Goal: Task Accomplishment & Management: Manage account settings

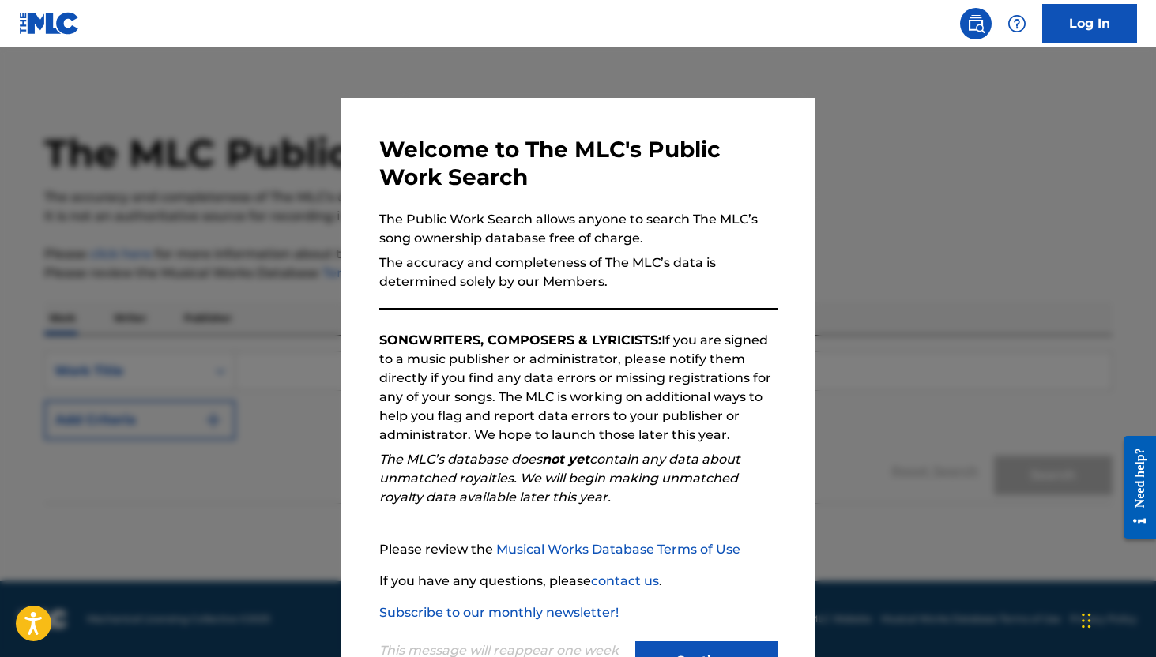
scroll to position [66, 0]
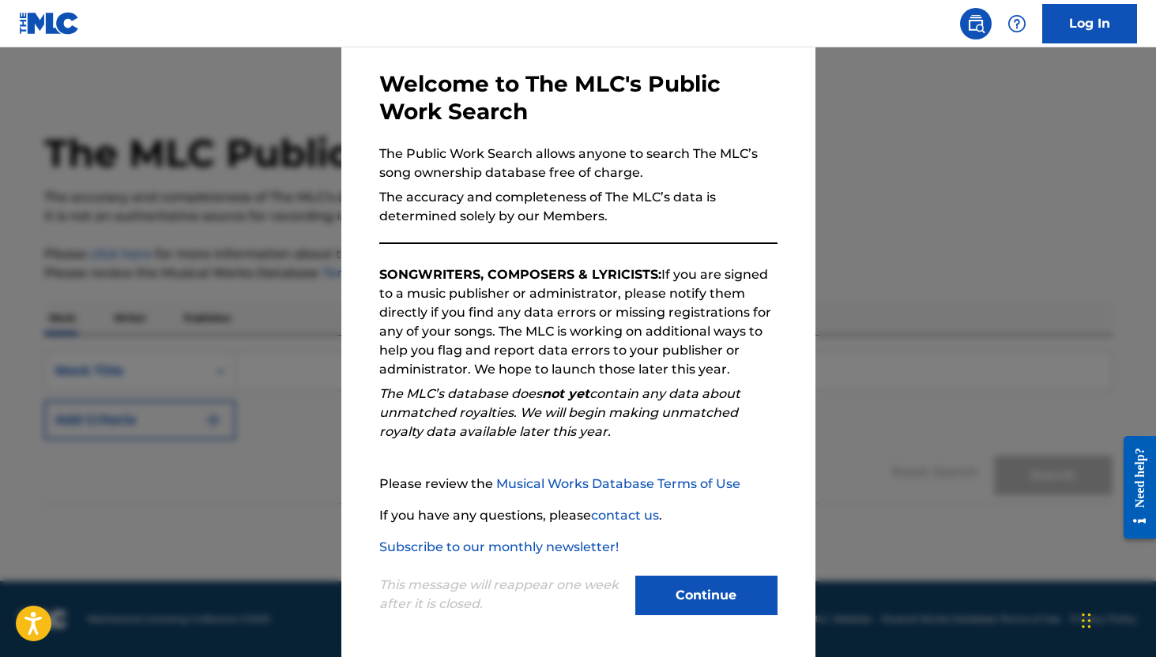
click at [703, 596] on button "Continue" at bounding box center [706, 596] width 142 height 40
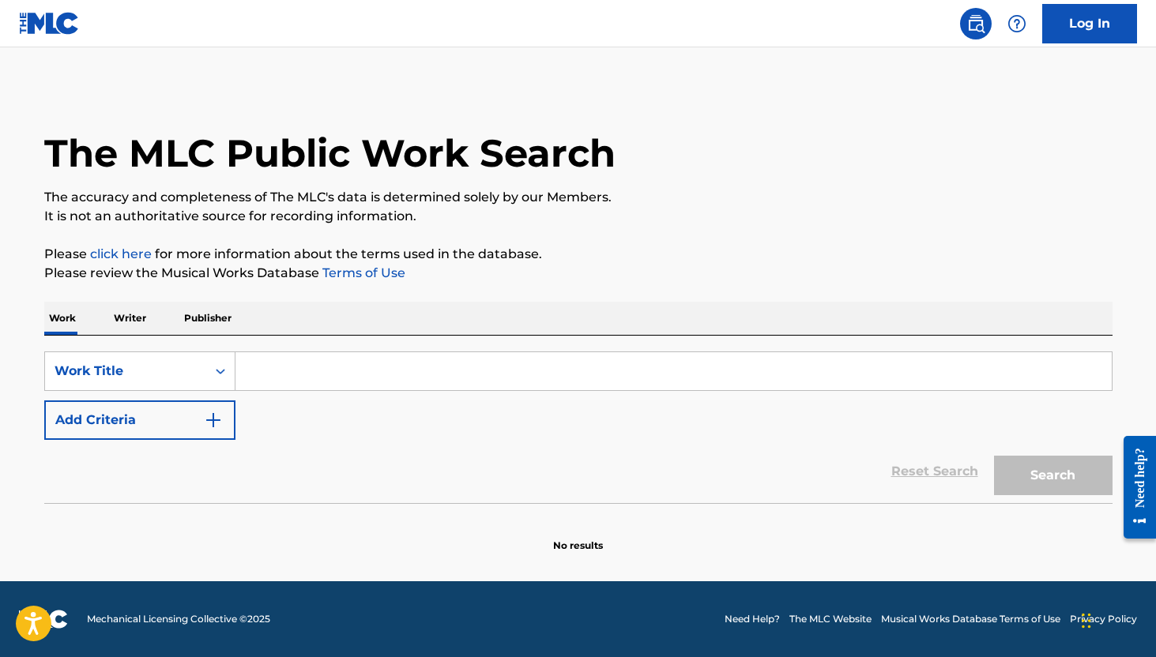
click at [1071, 24] on link "Log In" at bounding box center [1089, 24] width 95 height 40
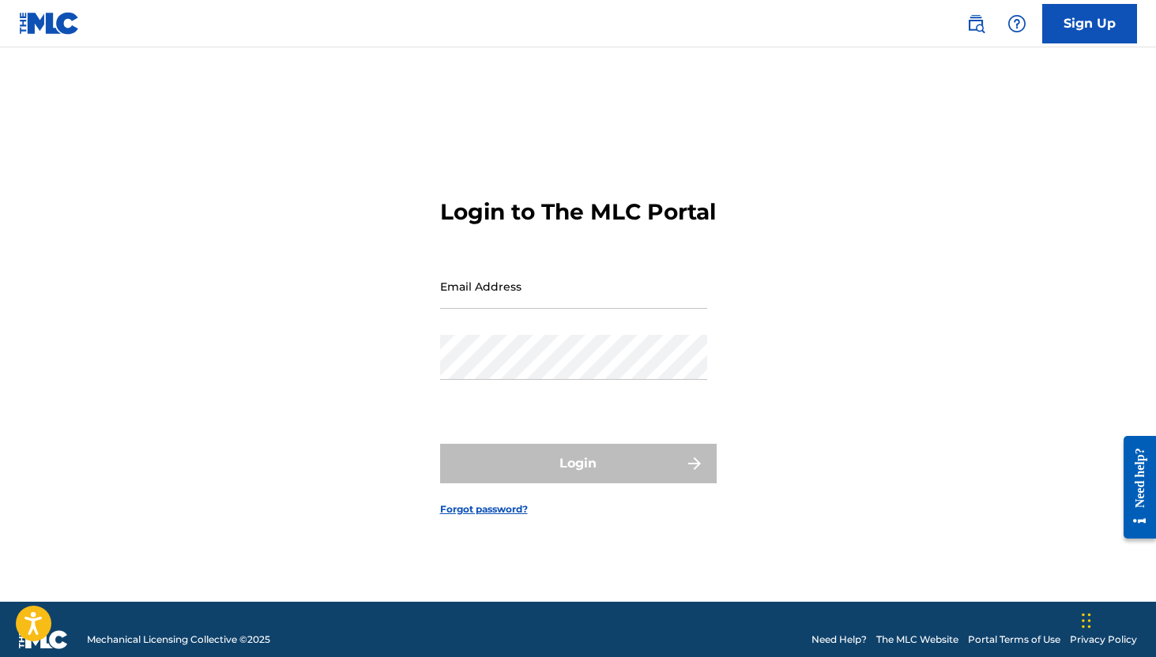
click at [530, 304] on input "Email Address" at bounding box center [573, 286] width 267 height 45
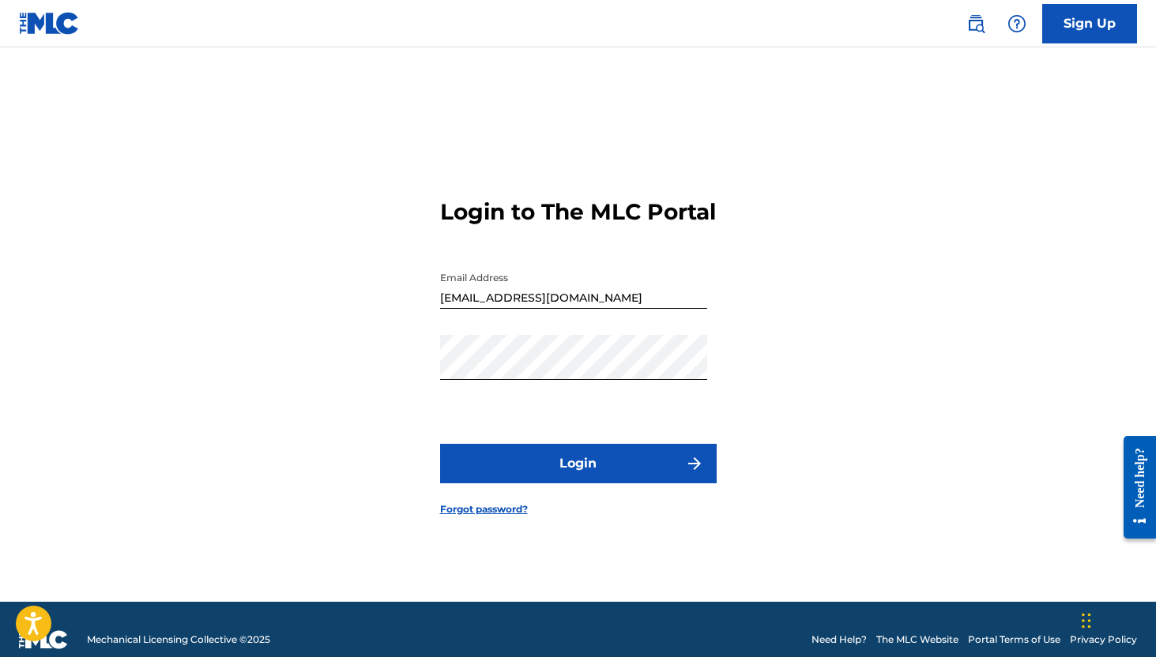
click at [607, 502] on form "Login to The MLC Portal Email Address [EMAIL_ADDRESS][DOMAIN_NAME] Password Log…" at bounding box center [578, 344] width 277 height 515
click at [603, 474] on button "Login" at bounding box center [578, 464] width 277 height 40
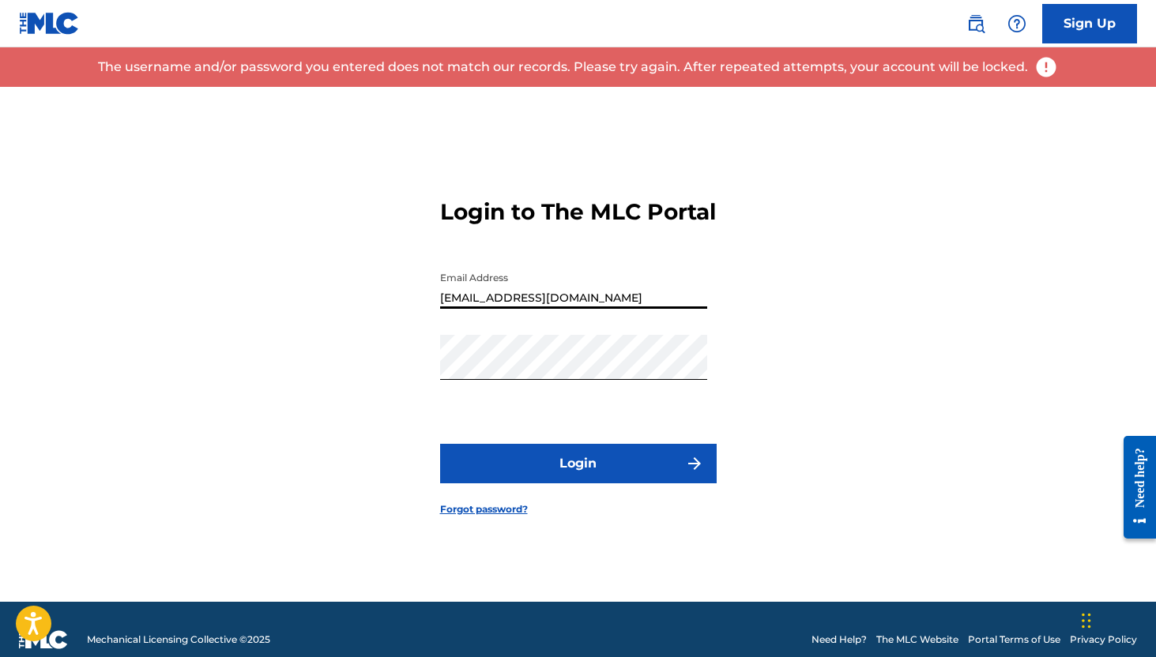
drag, startPoint x: 469, startPoint y: 313, endPoint x: 390, endPoint y: 307, distance: 80.0
click at [390, 307] on div "Login to The MLC Portal Email Address [EMAIL_ADDRESS][DOMAIN_NAME] Password Log…" at bounding box center [578, 344] width 1106 height 515
type input "[PERSON_NAME][EMAIL_ADDRESS][DOMAIN_NAME]"
click at [499, 465] on button "Login" at bounding box center [578, 464] width 277 height 40
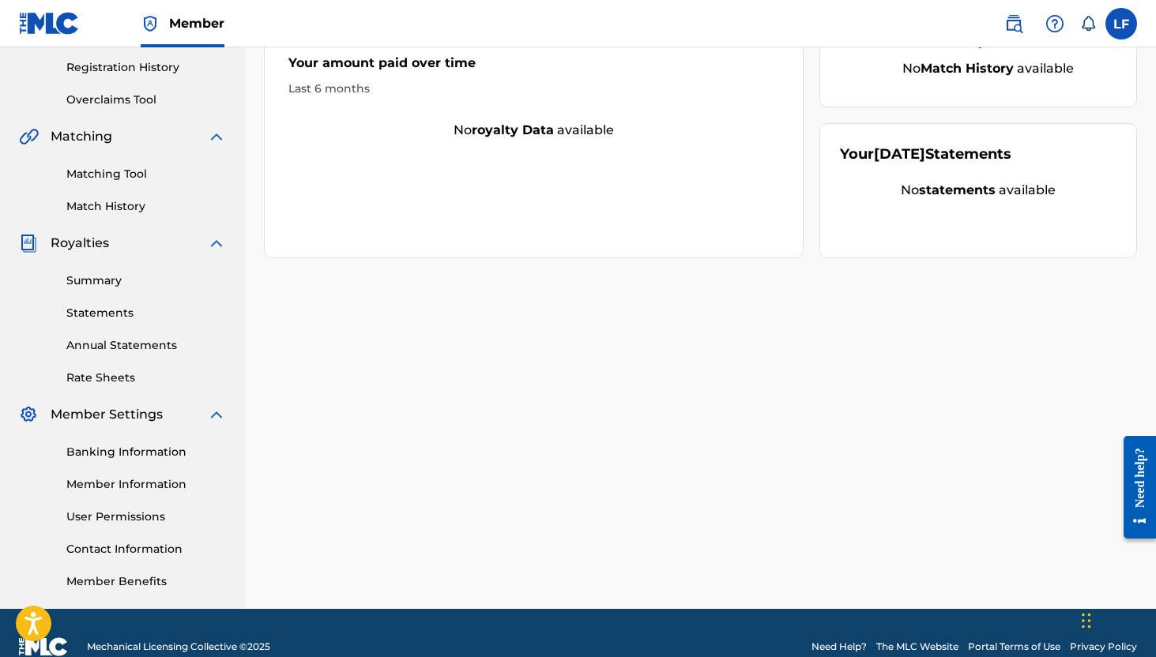
scroll to position [322, 0]
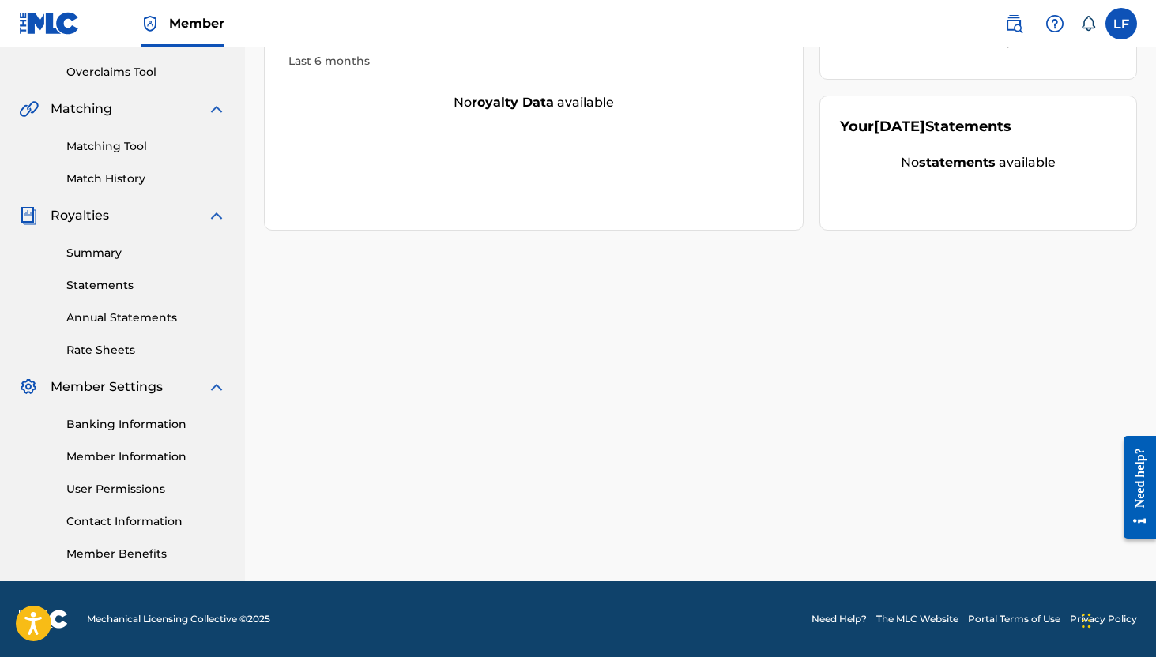
click at [156, 452] on link "Member Information" at bounding box center [146, 457] width 160 height 17
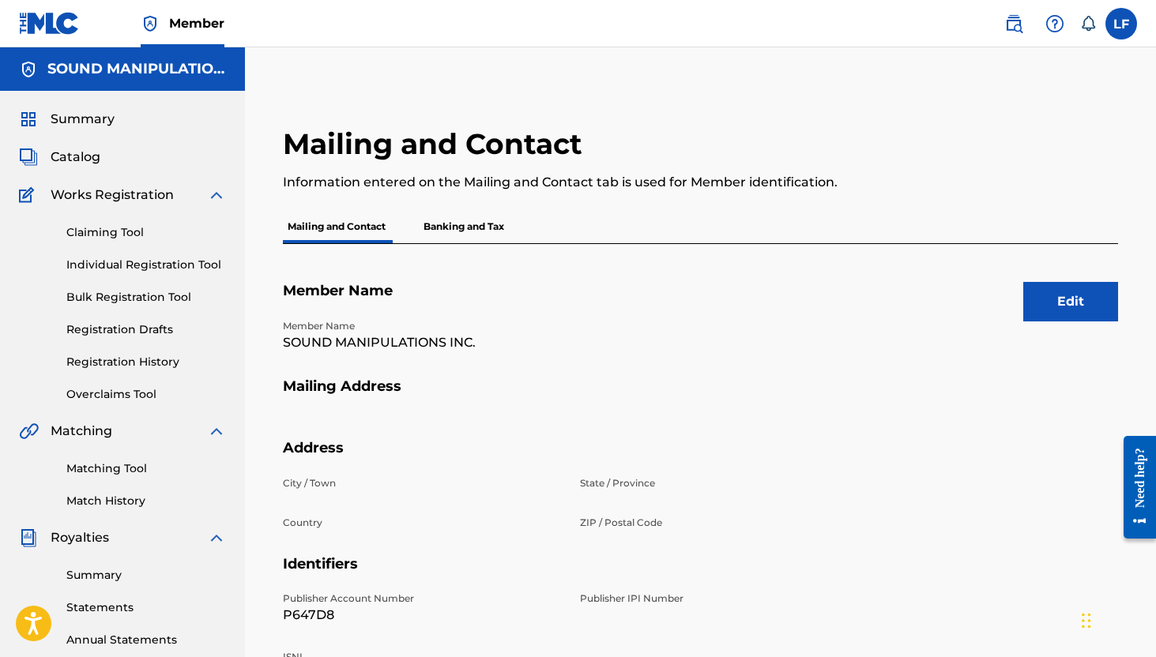
click at [102, 125] on span "Summary" at bounding box center [83, 119] width 64 height 19
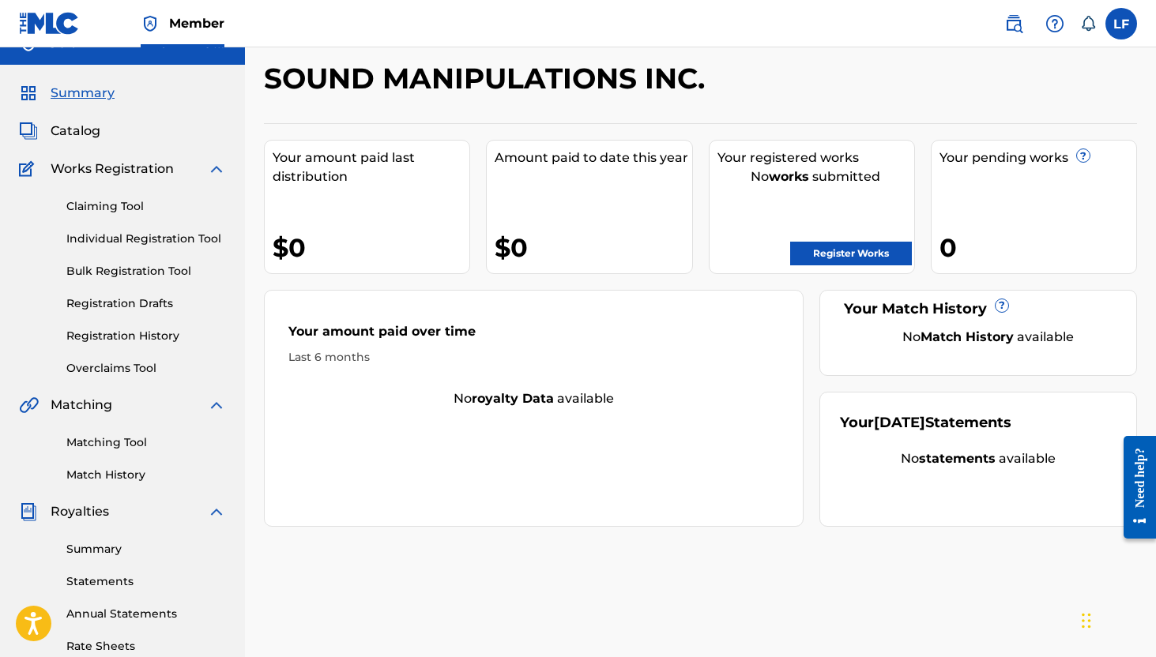
scroll to position [38, 0]
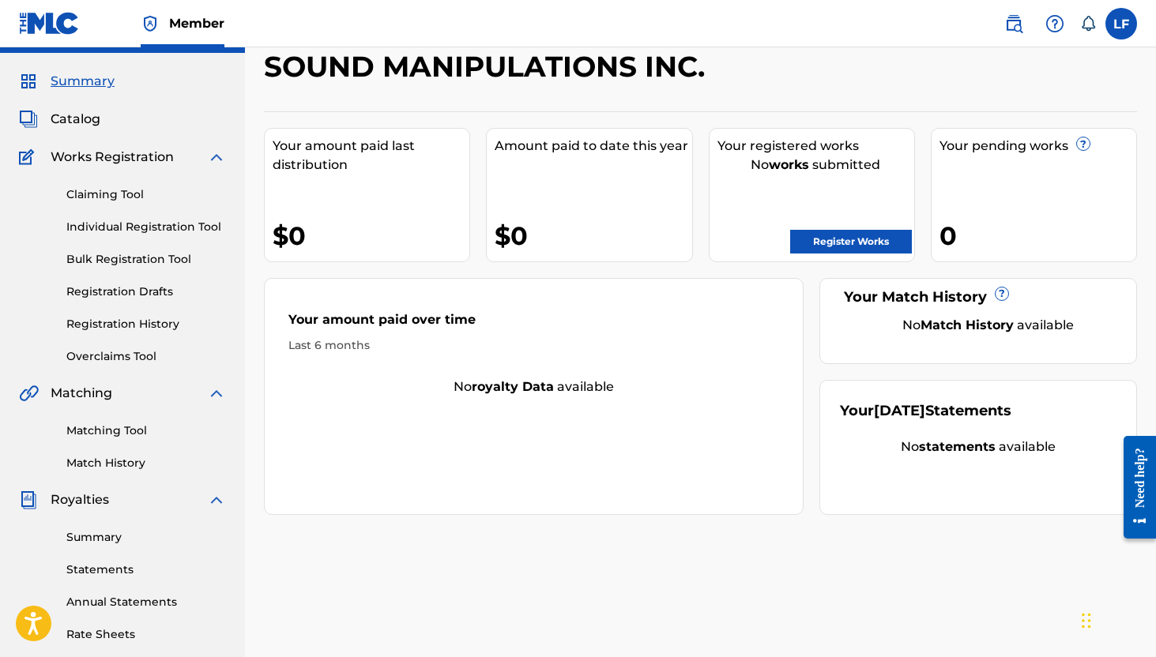
click at [152, 326] on link "Registration History" at bounding box center [146, 324] width 160 height 17
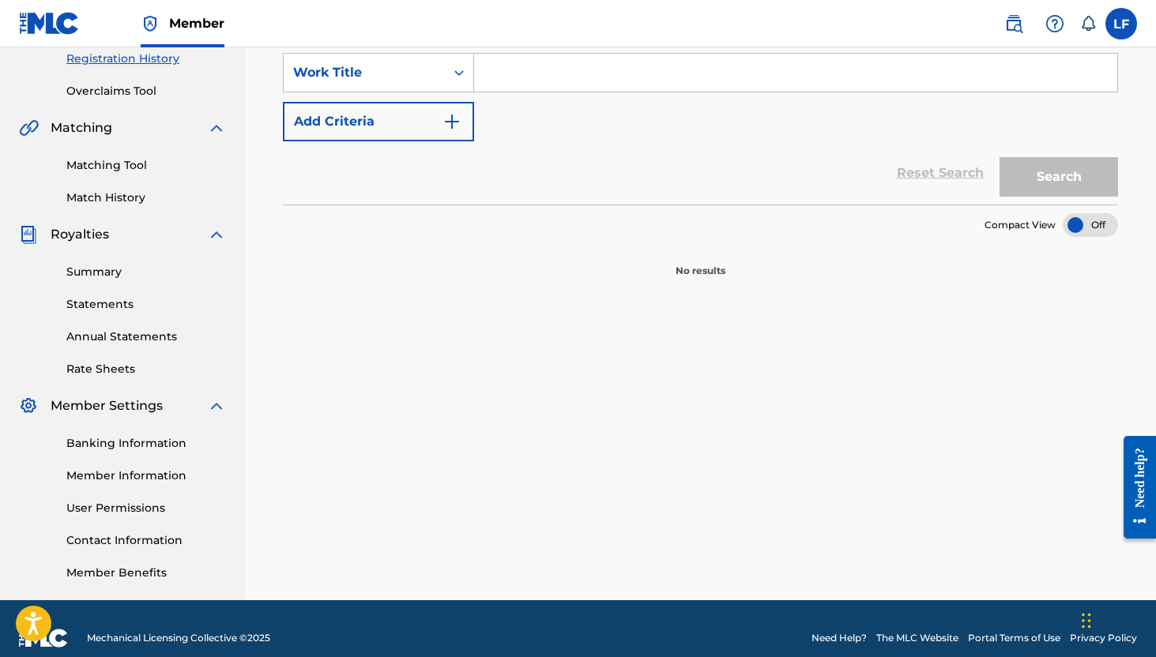
scroll to position [307, 0]
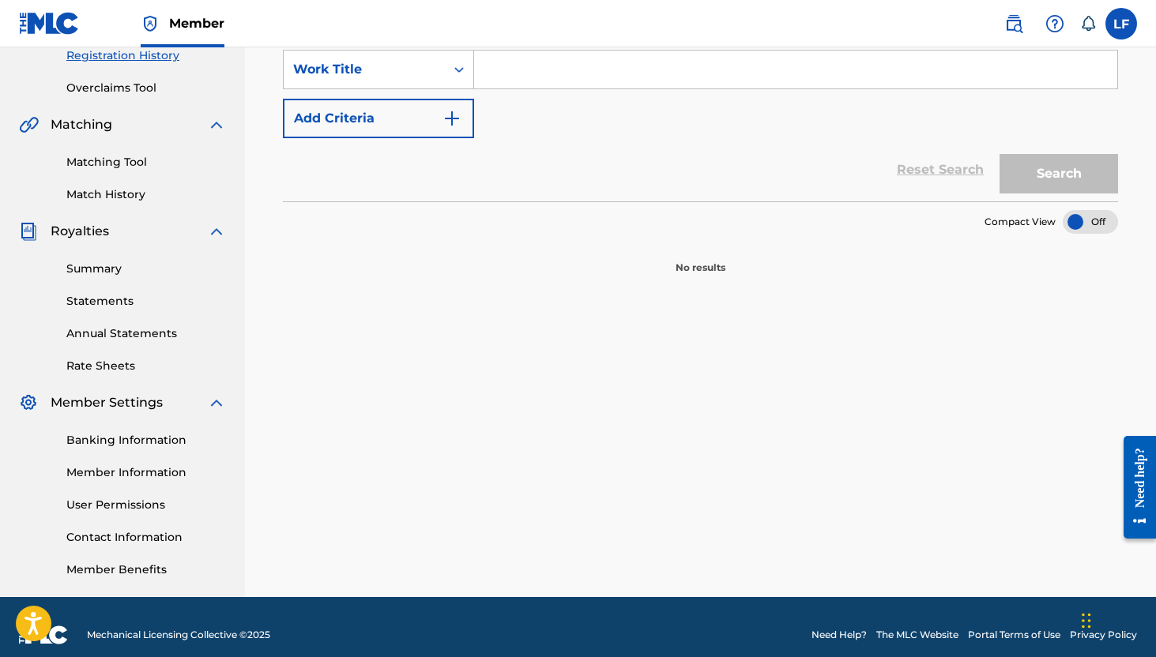
click at [156, 468] on link "Member Information" at bounding box center [146, 473] width 160 height 17
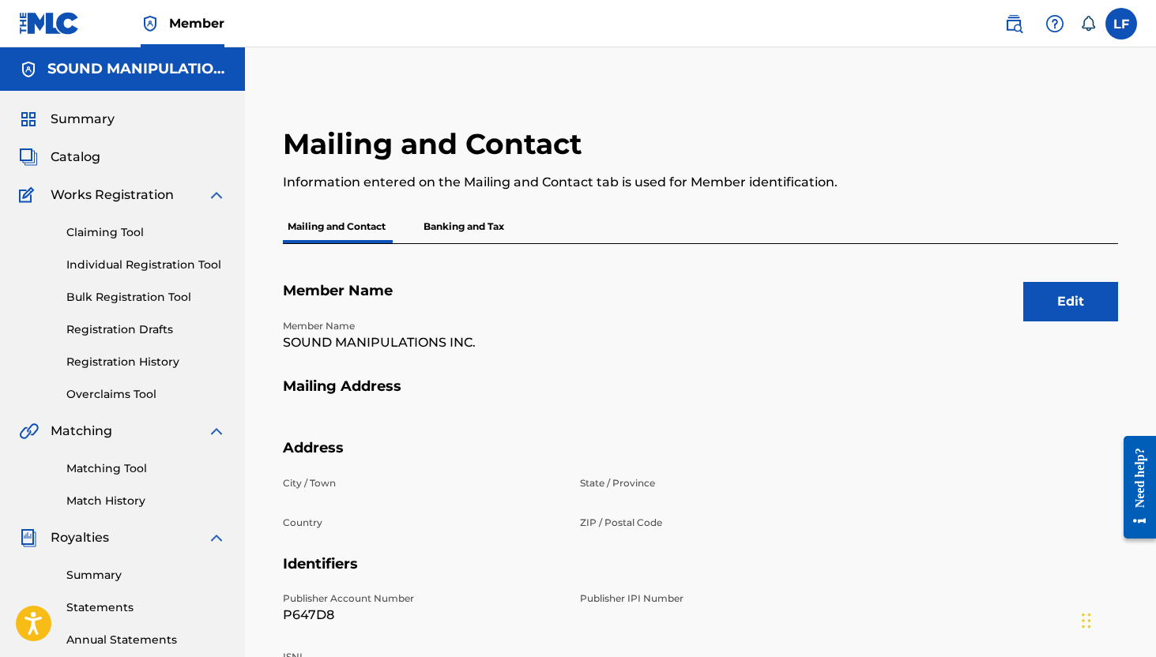
click at [93, 126] on span "Summary" at bounding box center [83, 119] width 64 height 19
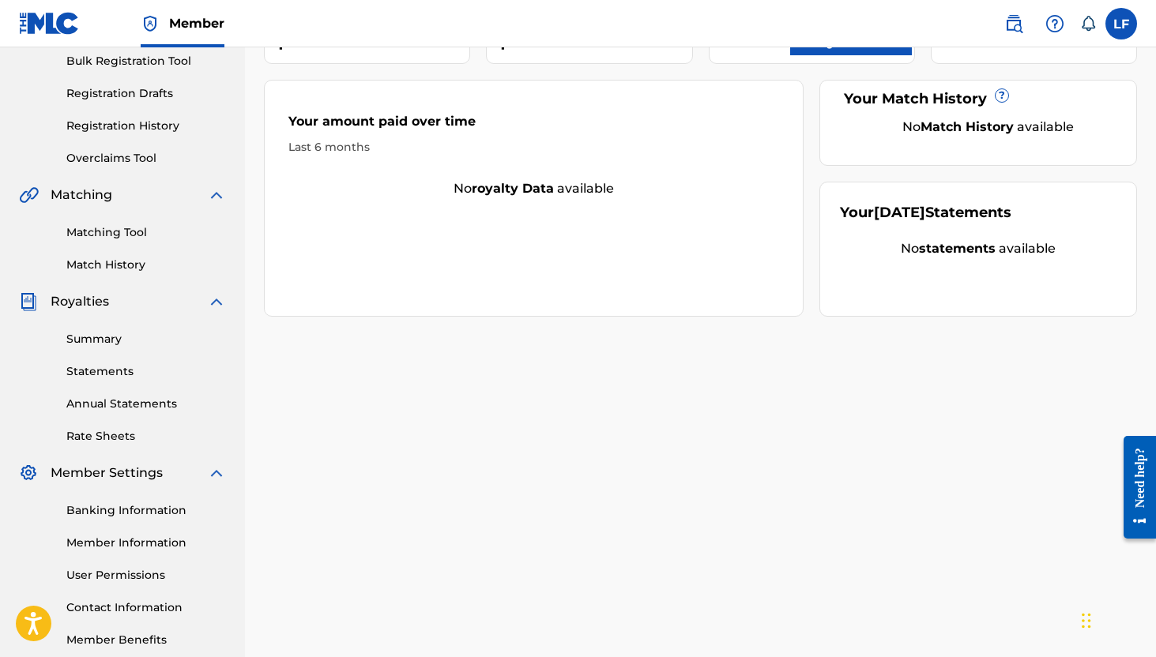
scroll to position [322, 0]
